Goal: Task Accomplishment & Management: Use online tool/utility

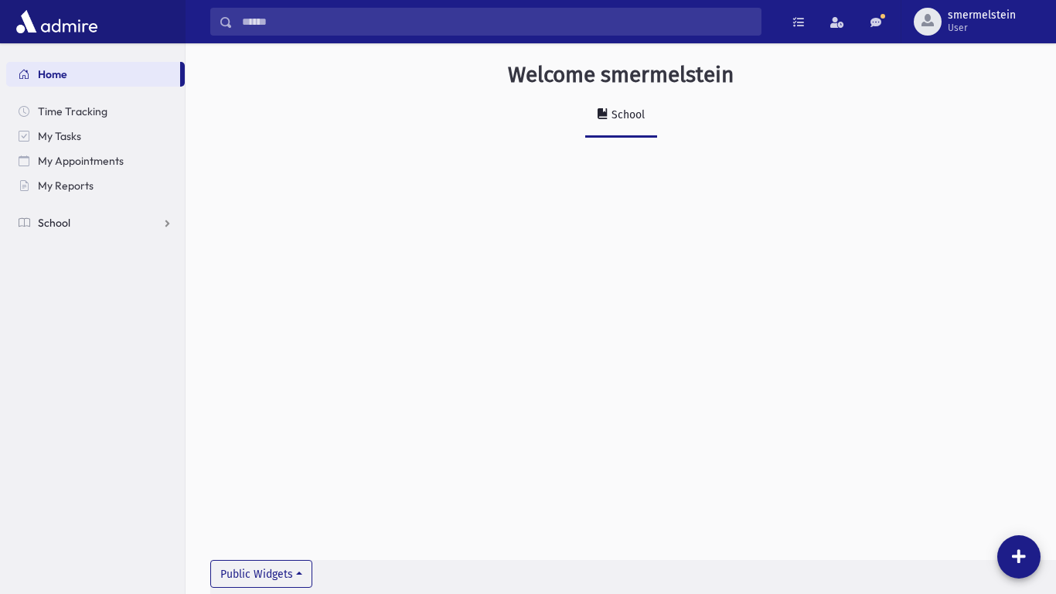
click at [164, 223] on link "School" at bounding box center [95, 222] width 179 height 25
click at [92, 272] on span "Attendance" at bounding box center [74, 272] width 57 height 14
click at [73, 302] on span "Entry" at bounding box center [72, 297] width 26 height 14
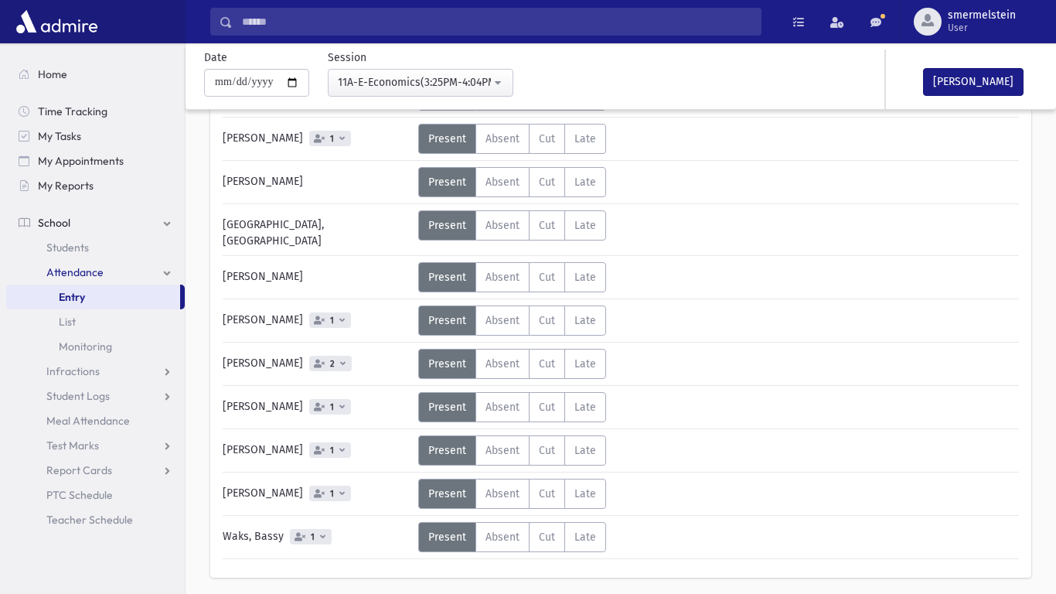
scroll to position [507, 0]
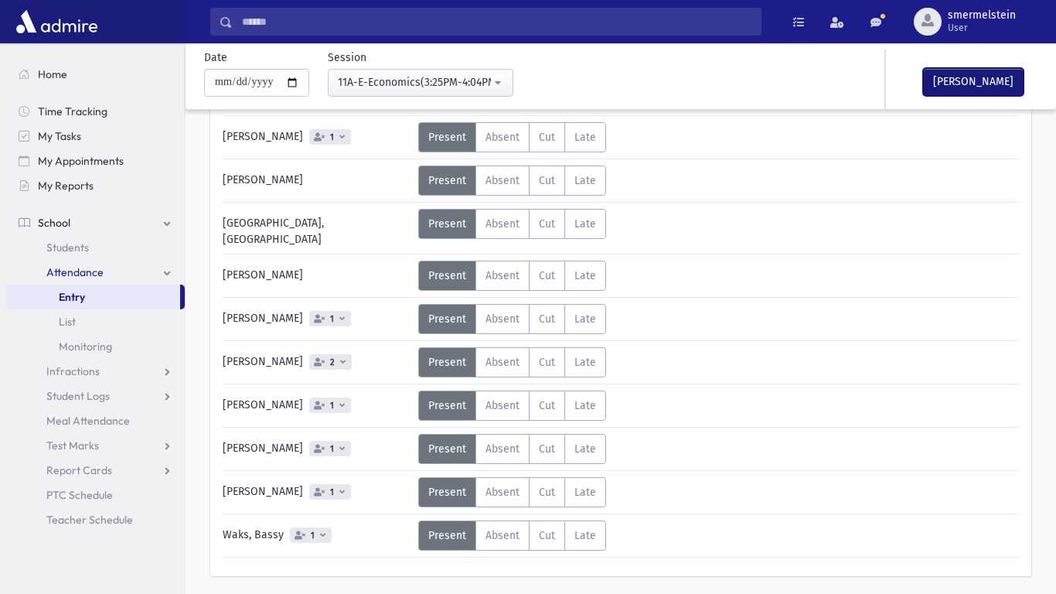
click at [972, 81] on button "[PERSON_NAME]" at bounding box center [973, 82] width 101 height 28
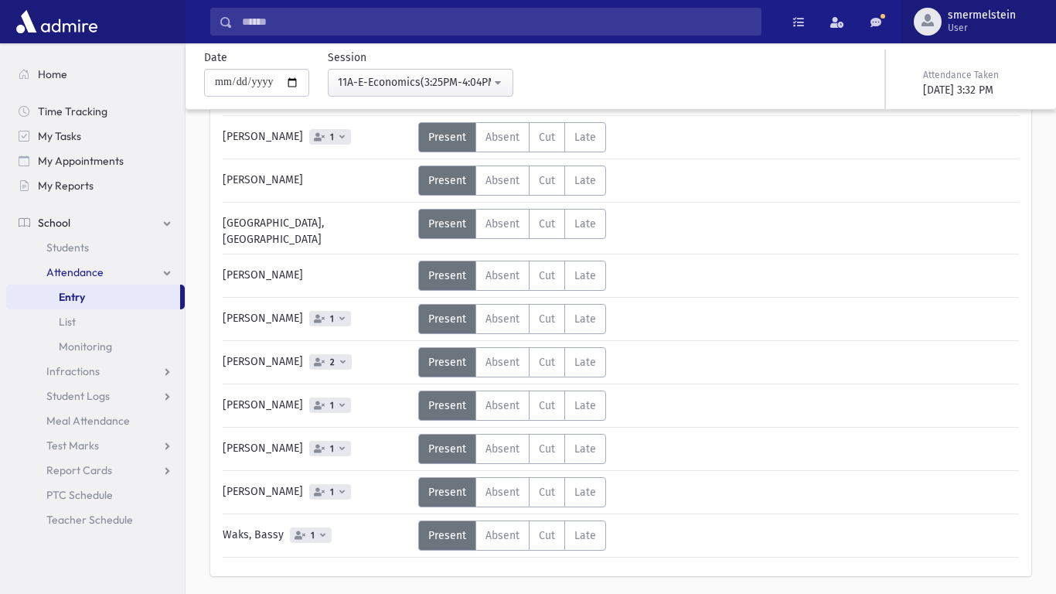
click at [983, 18] on span "smermelstein" at bounding box center [982, 15] width 68 height 12
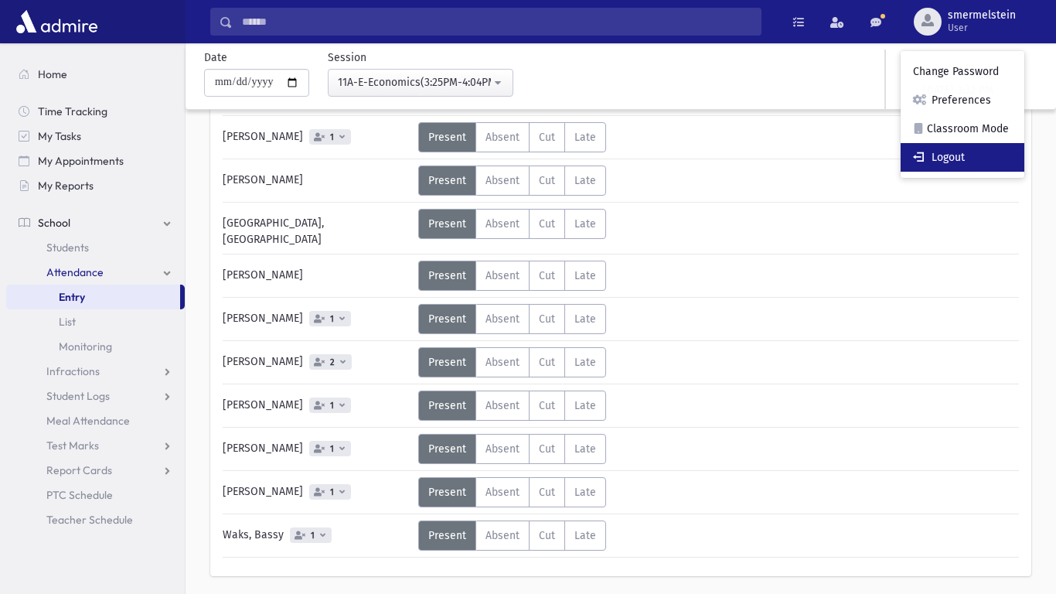
click at [981, 165] on link "Logout" at bounding box center [963, 157] width 124 height 29
